Goal: Task Accomplishment & Management: Use online tool/utility

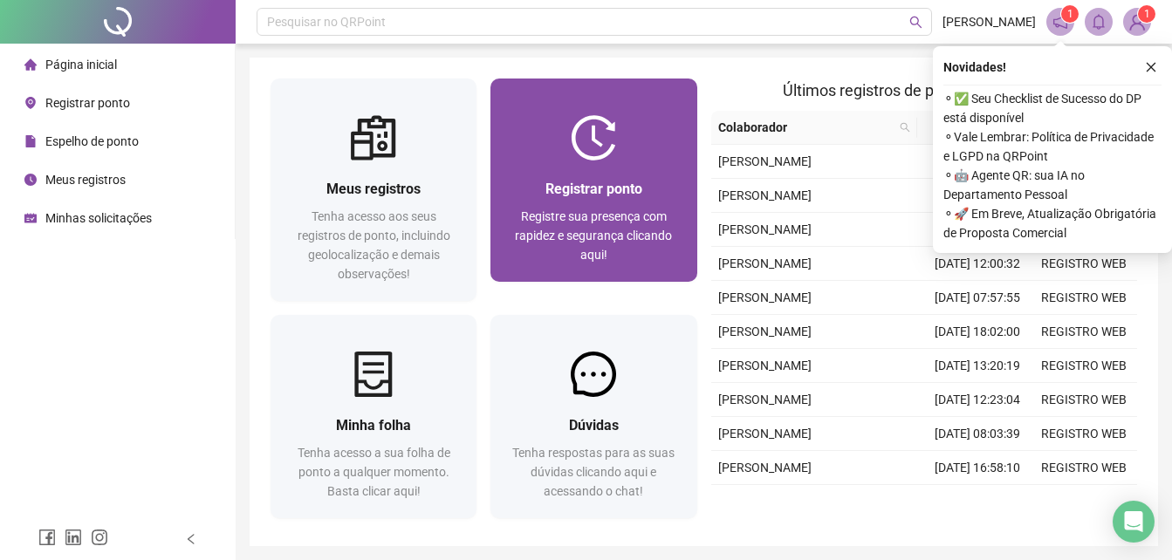
click at [690, 149] on div at bounding box center [594, 137] width 206 height 45
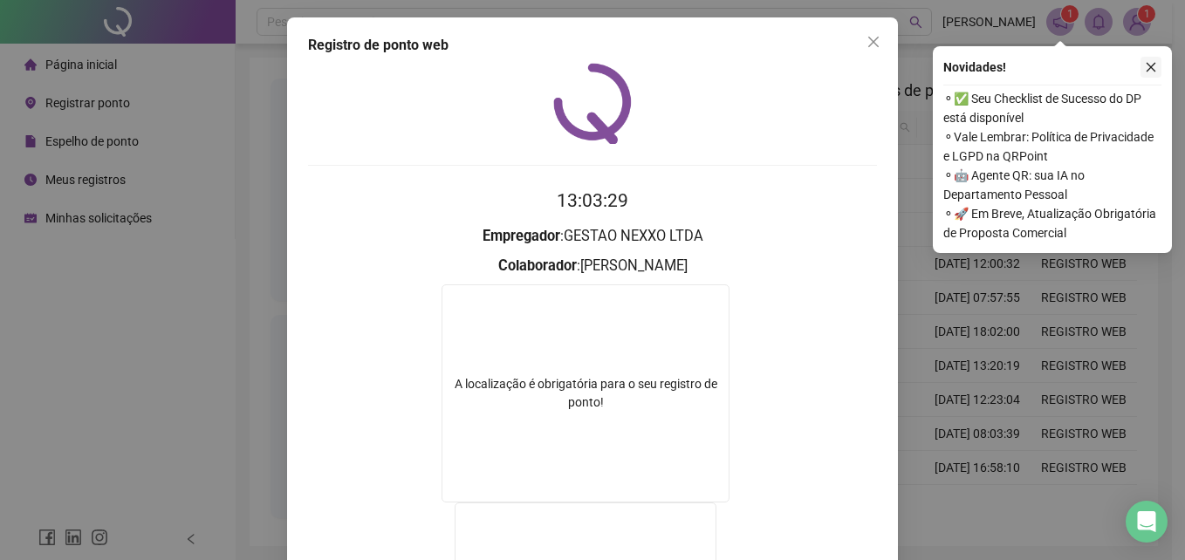
click at [1156, 77] on button "button" at bounding box center [1151, 67] width 21 height 21
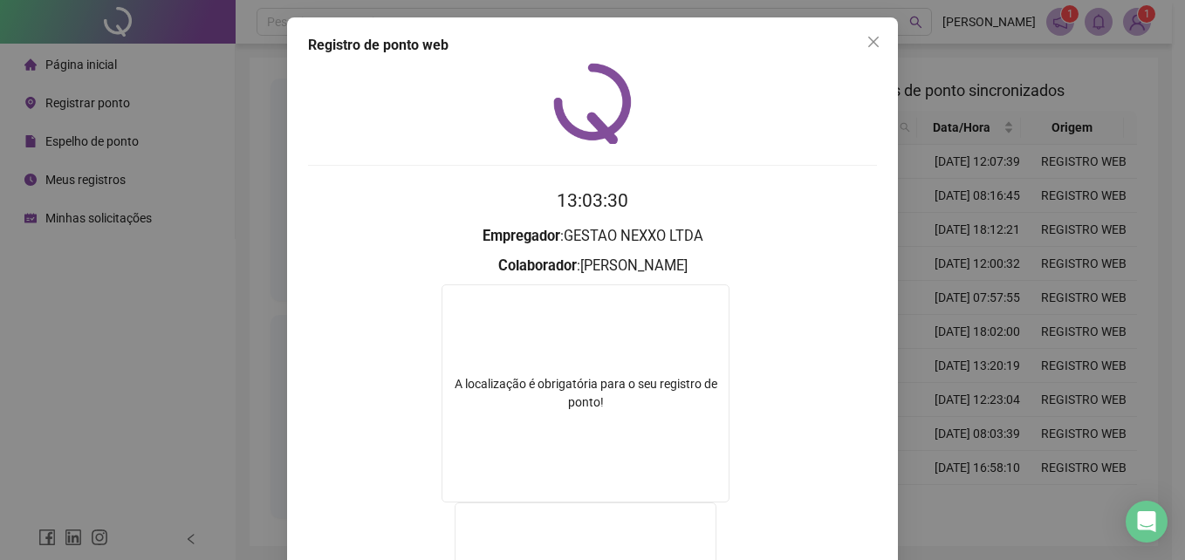
click at [1061, 154] on div "Registro de ponto web 13:03:30 Empregador : GESTAO NEXXO LTDA Colaborador : [PE…" at bounding box center [592, 280] width 1185 height 560
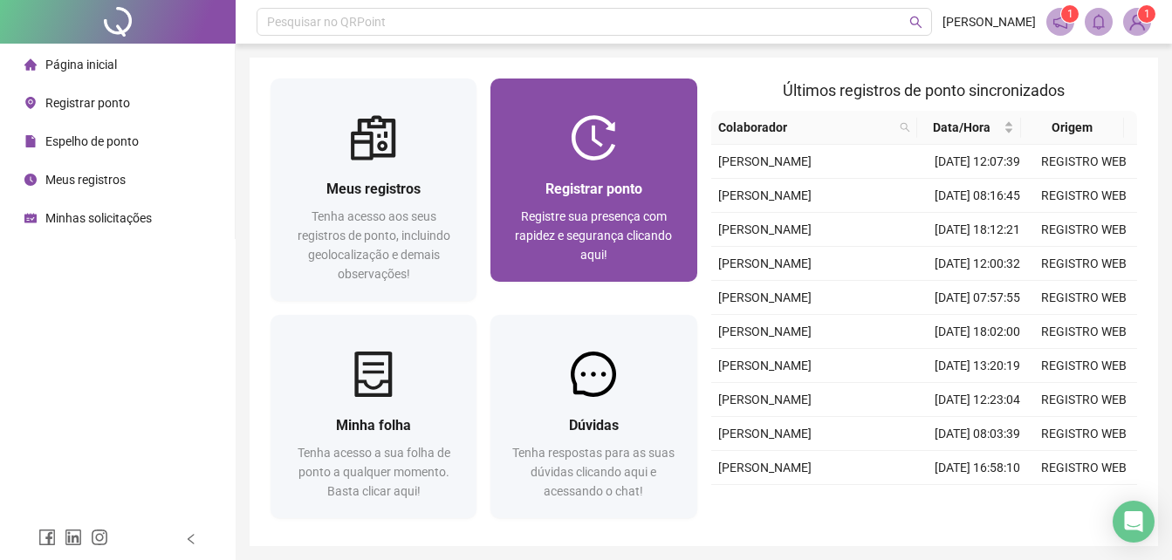
click at [616, 206] on div "Registrar ponto Registre sua presença com rapidez e segurança clicando aqui!" at bounding box center [594, 221] width 164 height 86
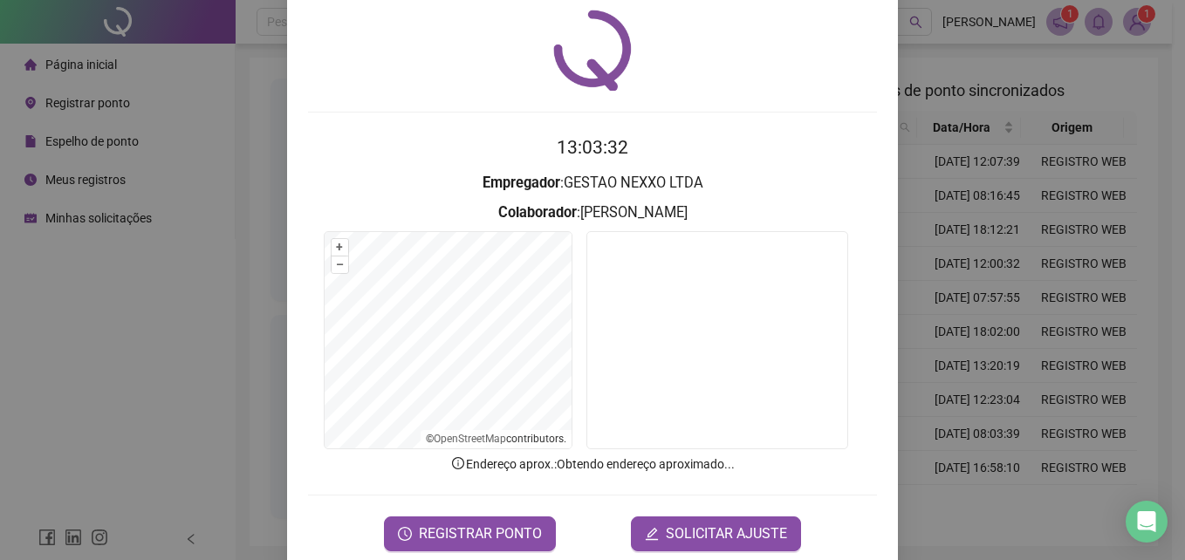
scroll to position [83, 0]
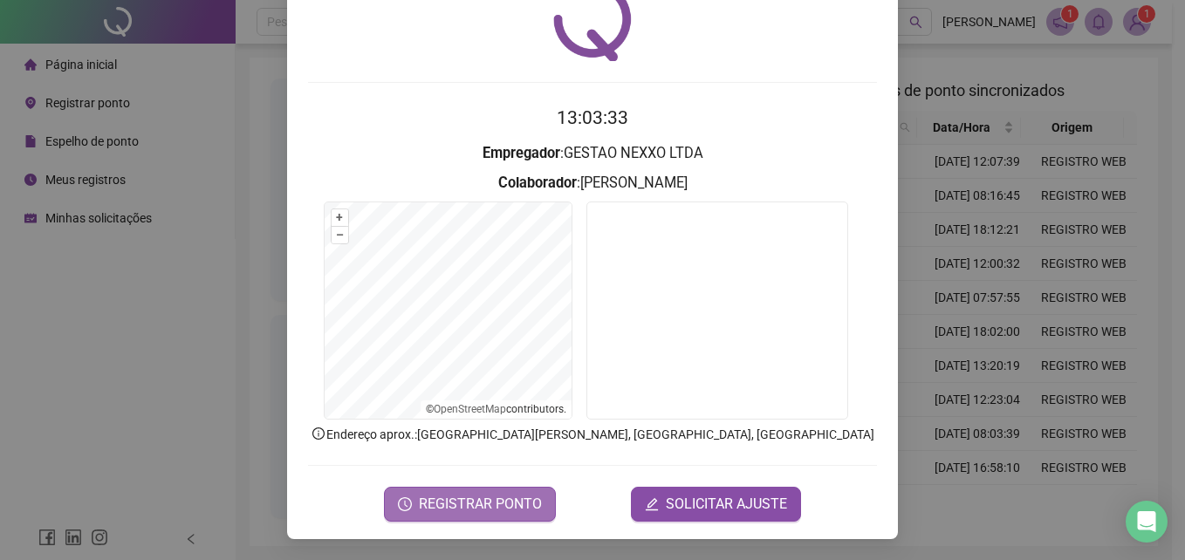
click at [509, 511] on span "REGISTRAR PONTO" at bounding box center [480, 504] width 123 height 21
